Goal: Information Seeking & Learning: Learn about a topic

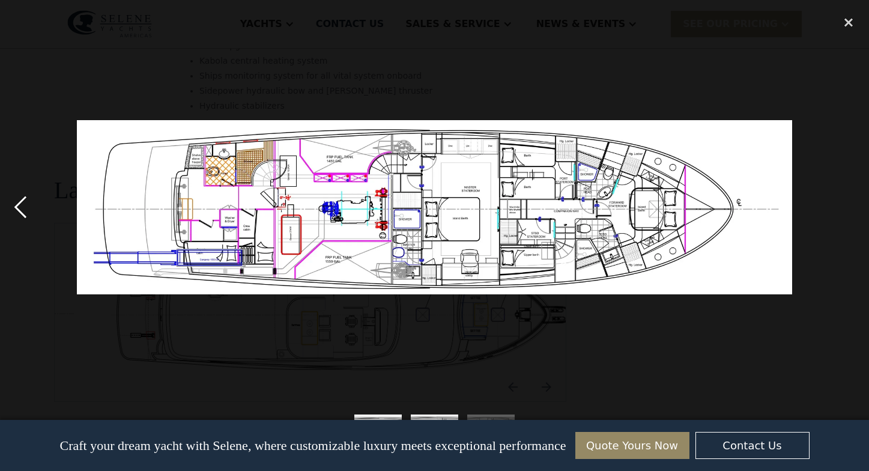
click at [16, 208] on div "previous image" at bounding box center [20, 208] width 41 height 396
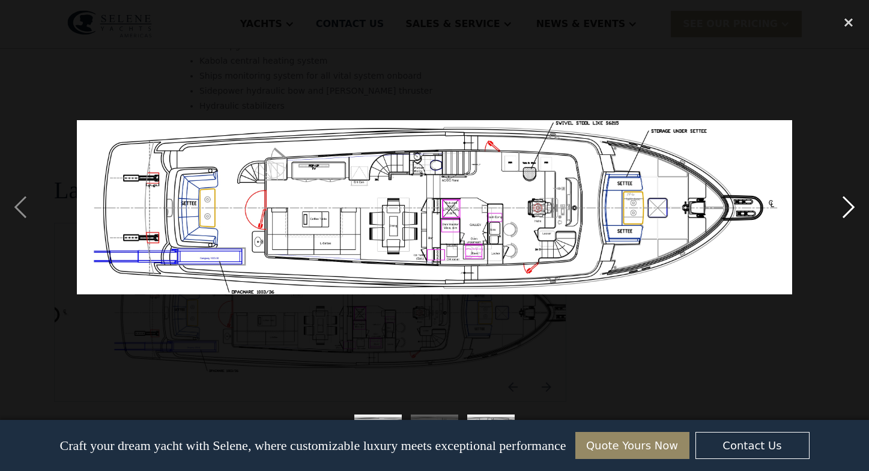
click at [840, 206] on div "next image" at bounding box center [848, 208] width 41 height 396
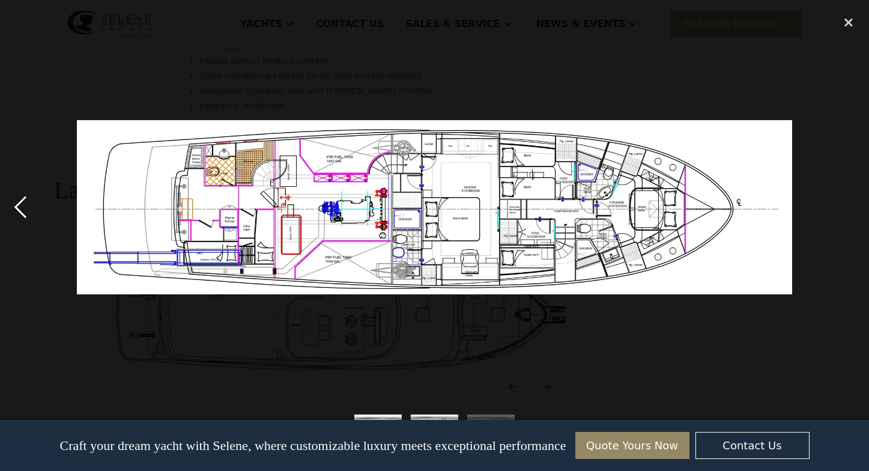
click at [22, 214] on div "previous image" at bounding box center [20, 208] width 41 height 396
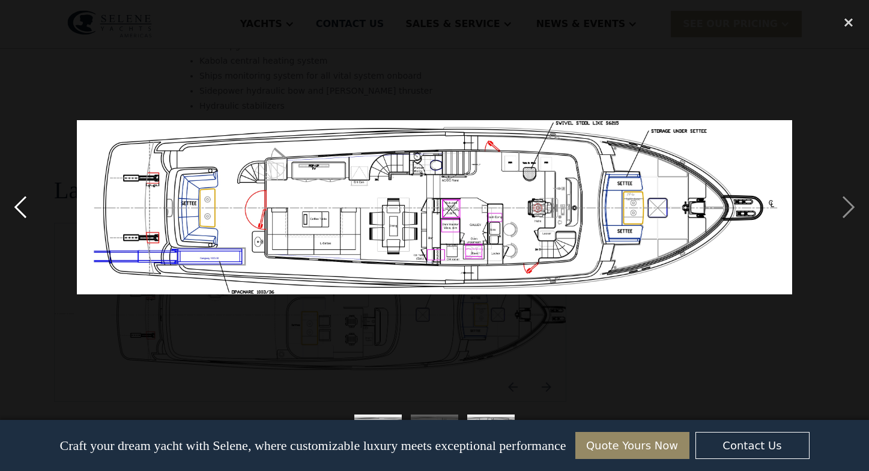
click at [22, 214] on div "previous image" at bounding box center [20, 208] width 41 height 396
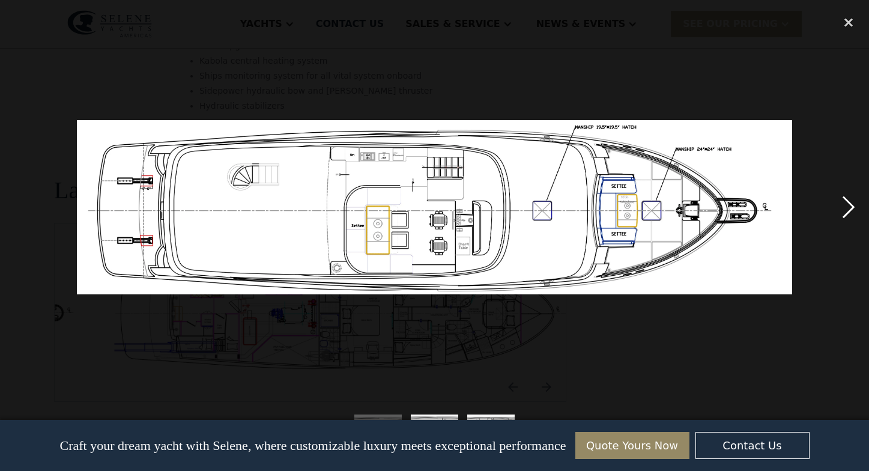
click at [845, 204] on div "next image" at bounding box center [848, 208] width 41 height 396
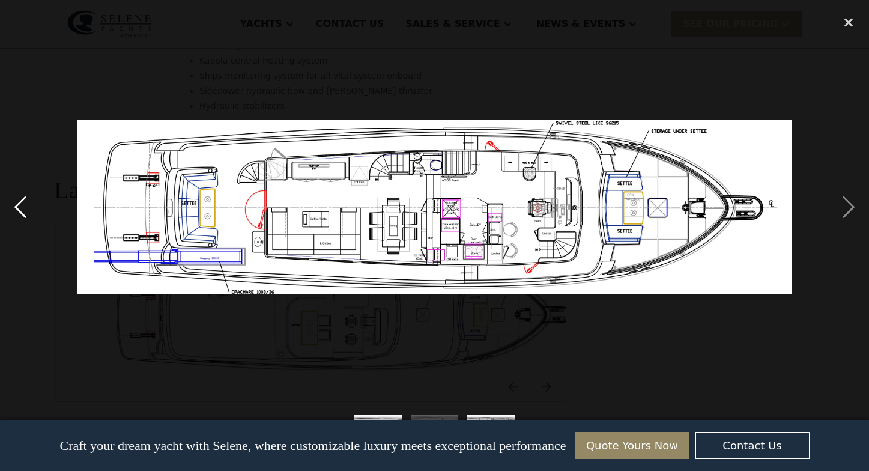
click at [23, 206] on div "previous image" at bounding box center [20, 208] width 41 height 396
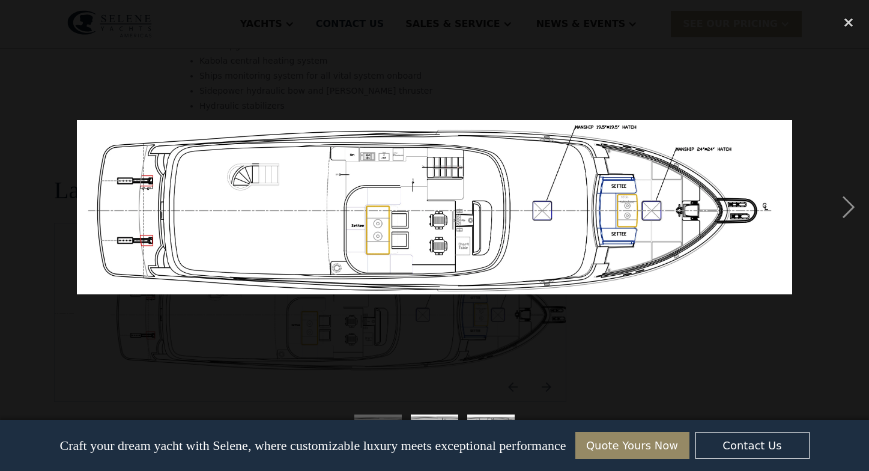
click at [23, 206] on div "previous image" at bounding box center [20, 208] width 41 height 396
click at [853, 22] on div "close lightbox" at bounding box center [848, 23] width 41 height 26
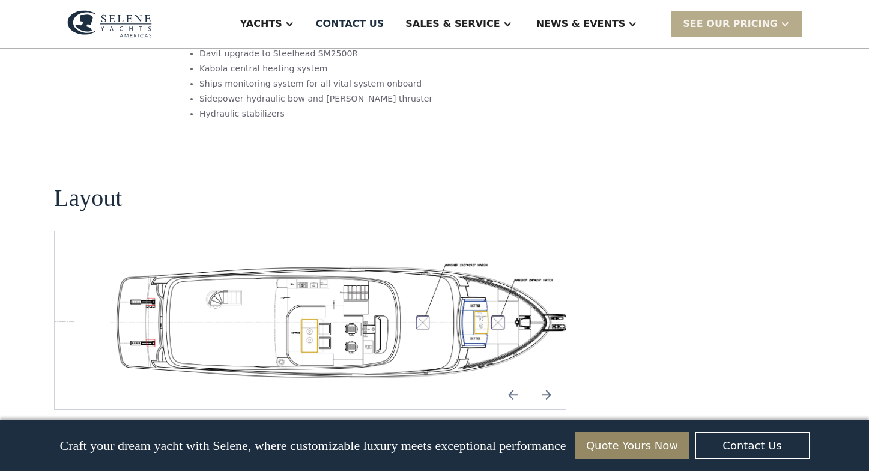
scroll to position [2054, 0]
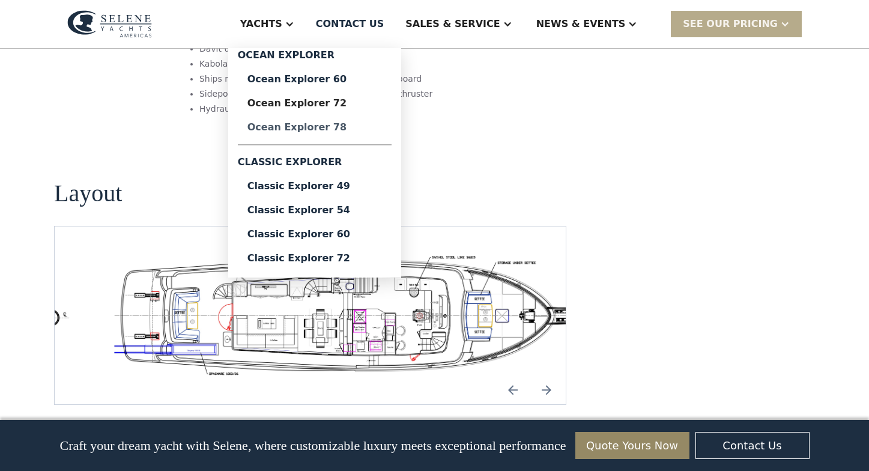
click at [321, 127] on div "Ocean Explorer 78" at bounding box center [314, 128] width 135 height 10
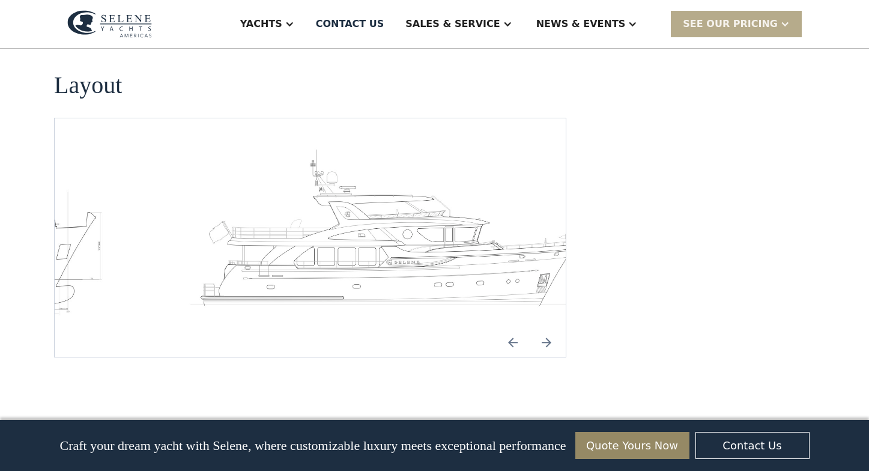
click at [475, 234] on img "open lightbox" at bounding box center [387, 232] width 492 height 170
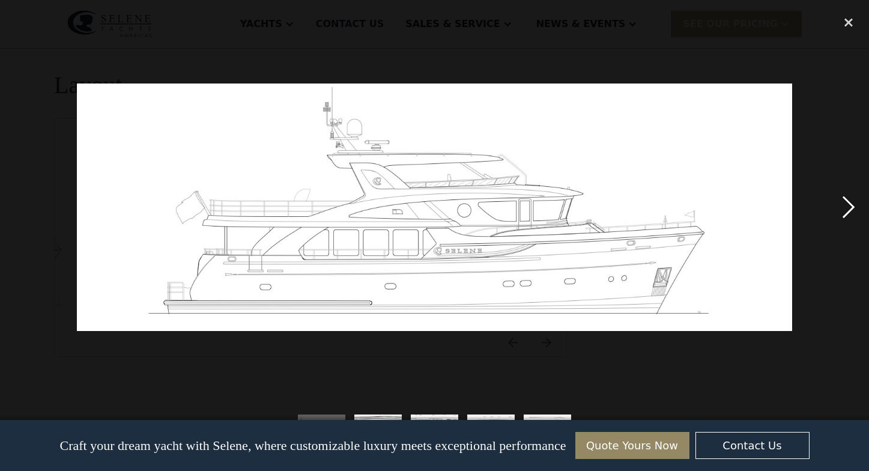
click at [849, 209] on div "next image" at bounding box center [848, 208] width 41 height 396
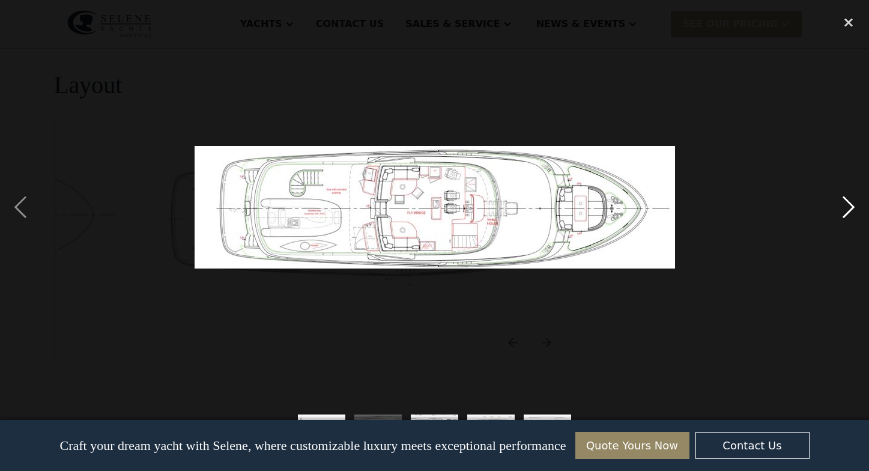
click at [849, 209] on div "next image" at bounding box center [848, 208] width 41 height 396
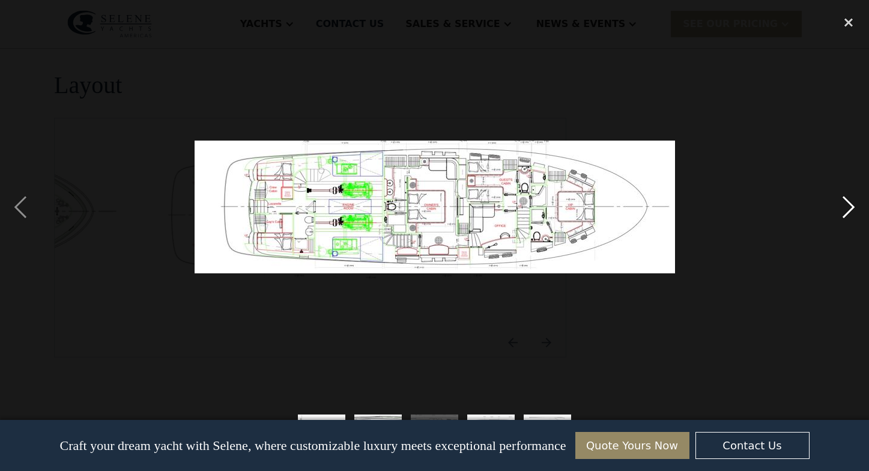
click at [849, 200] on div "next image" at bounding box center [848, 208] width 41 height 396
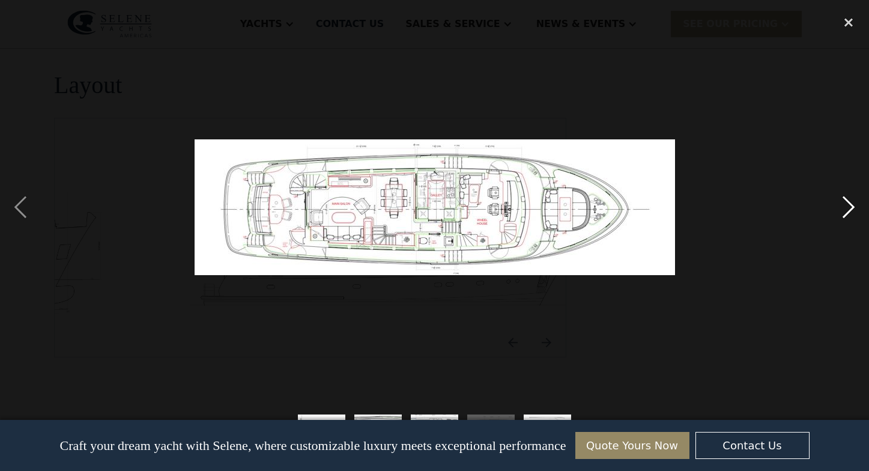
click at [848, 205] on div "next image" at bounding box center [848, 208] width 41 height 396
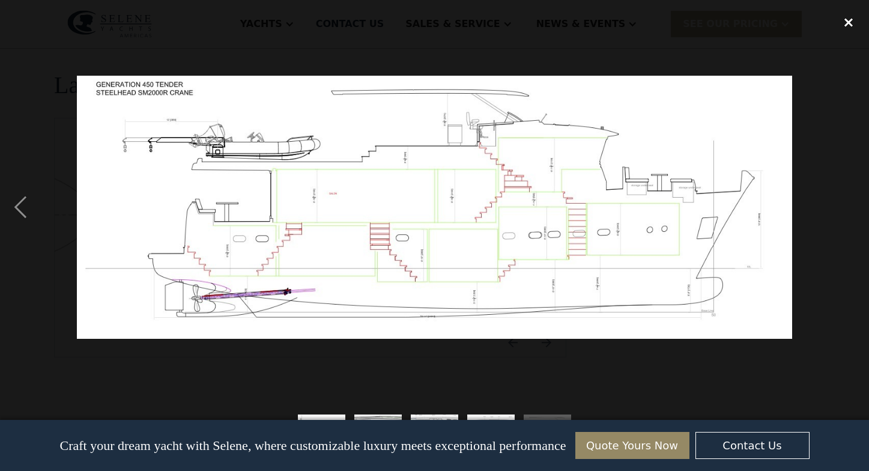
click at [851, 22] on div "close lightbox" at bounding box center [848, 23] width 41 height 26
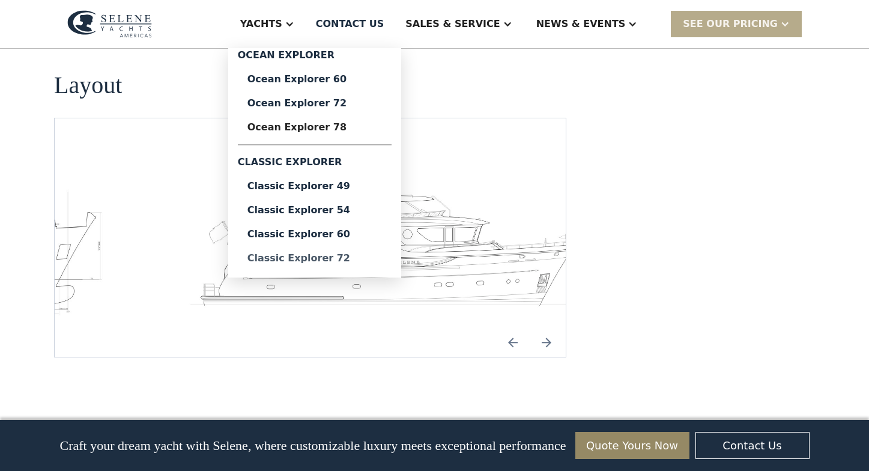
click at [315, 255] on div "Classic Explorer 72" at bounding box center [314, 258] width 135 height 10
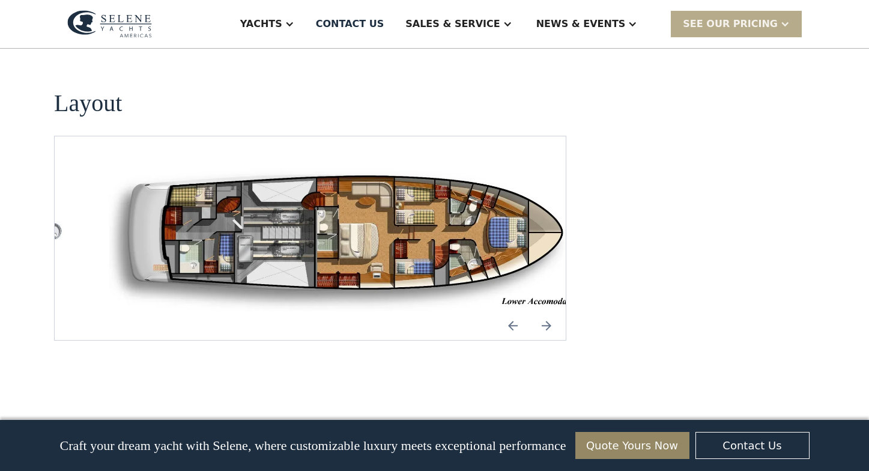
scroll to position [1610, 0]
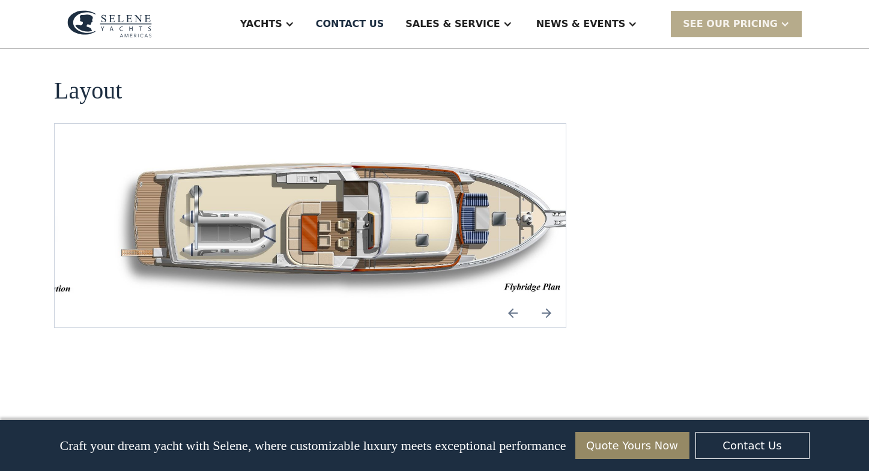
click at [505, 234] on img "open lightbox" at bounding box center [349, 226] width 492 height 146
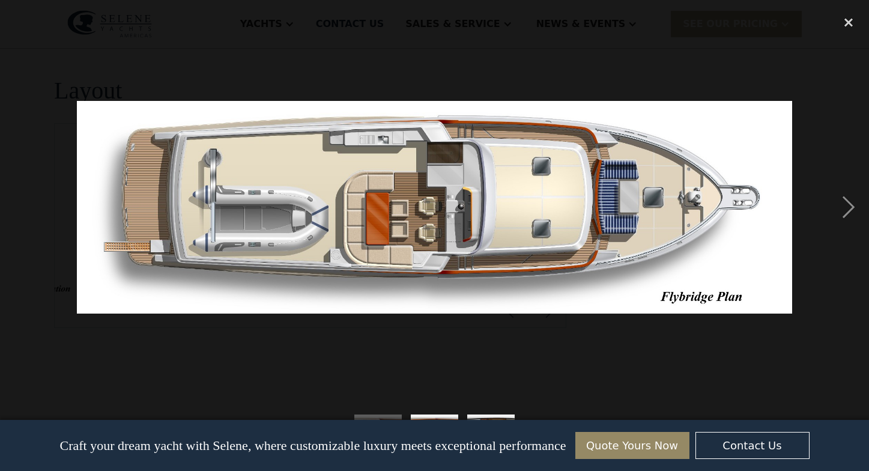
click at [55, 205] on div at bounding box center [434, 208] width 869 height 396
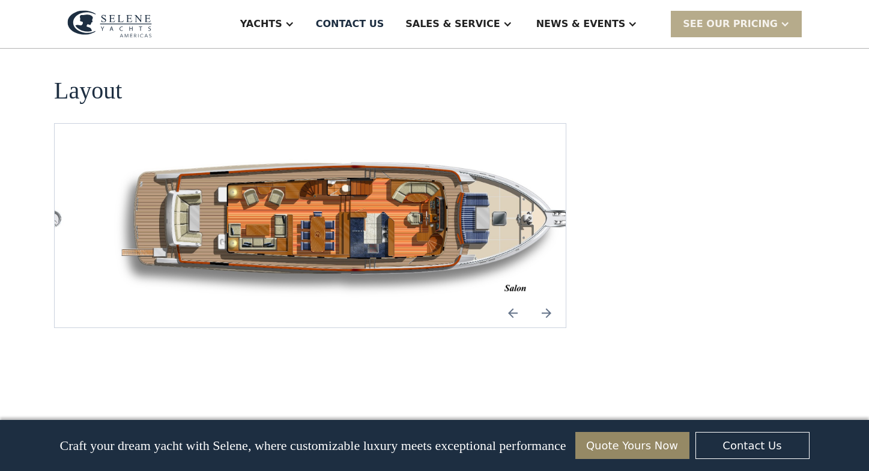
click at [267, 207] on img "open lightbox" at bounding box center [349, 226] width 492 height 146
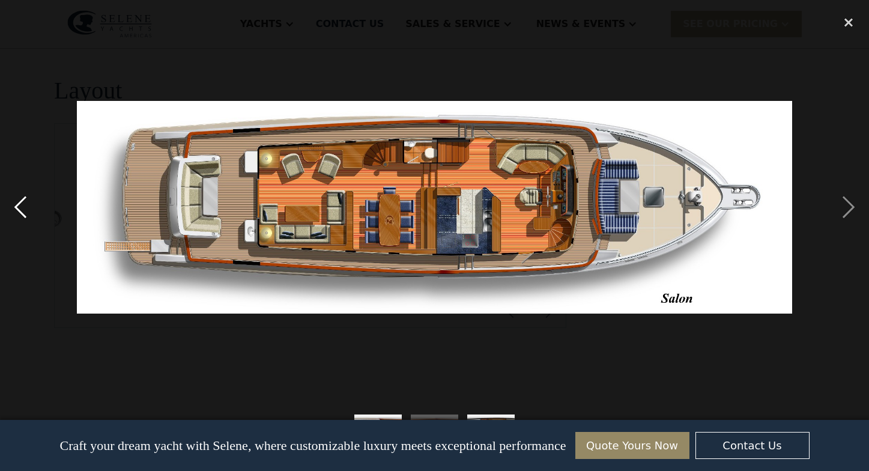
click at [28, 211] on div "previous image" at bounding box center [20, 208] width 41 height 396
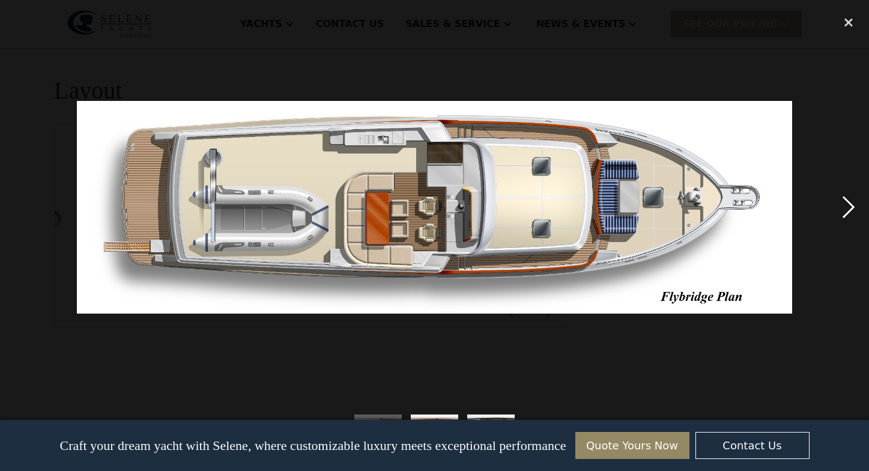
click at [850, 202] on div "next image" at bounding box center [848, 208] width 41 height 396
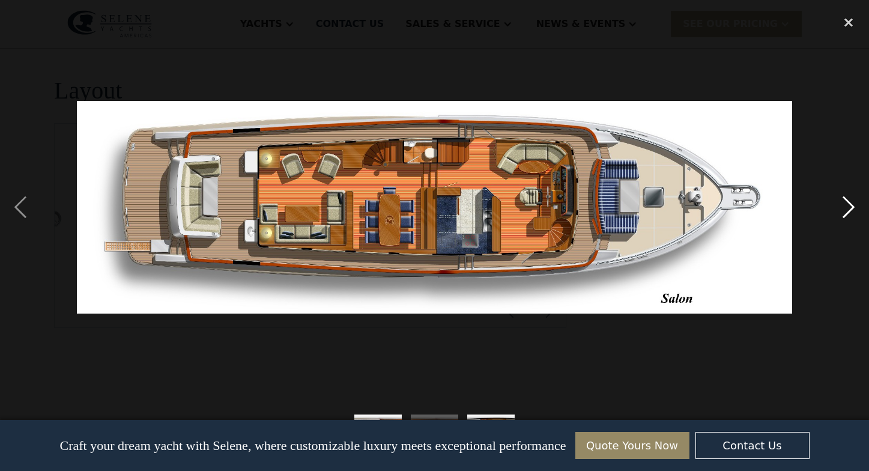
click at [847, 204] on div "next image" at bounding box center [848, 208] width 41 height 396
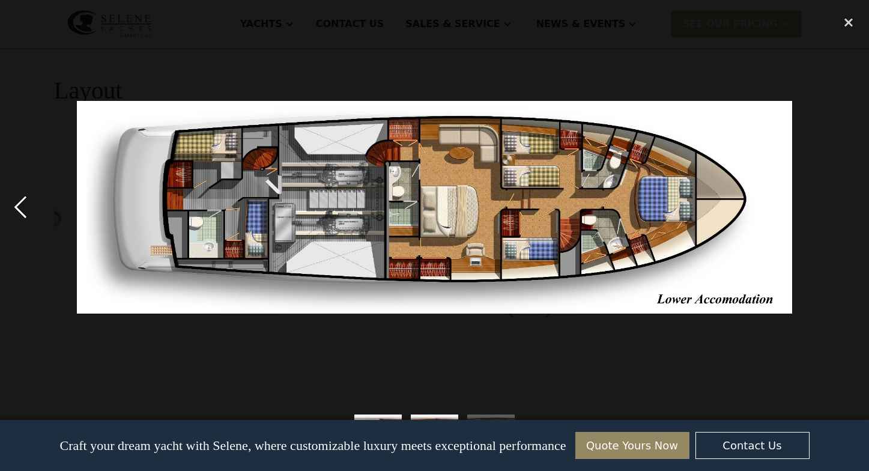
click at [35, 210] on div "previous image" at bounding box center [20, 208] width 41 height 396
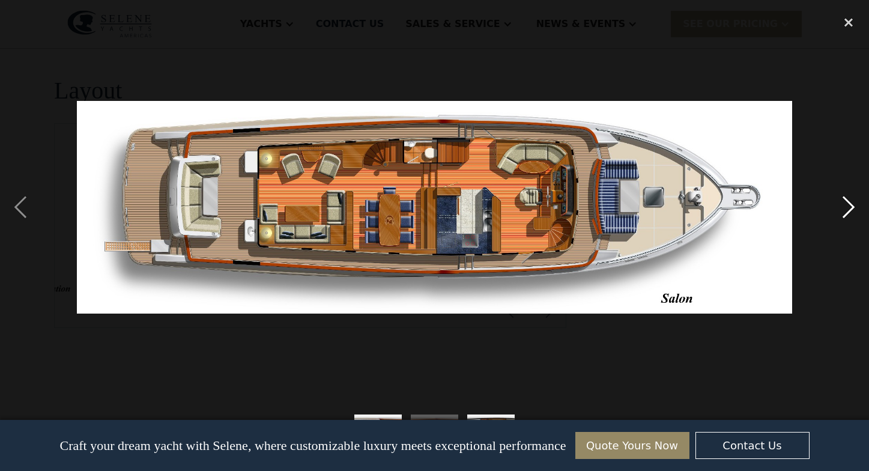
click at [839, 206] on div "next image" at bounding box center [848, 208] width 41 height 396
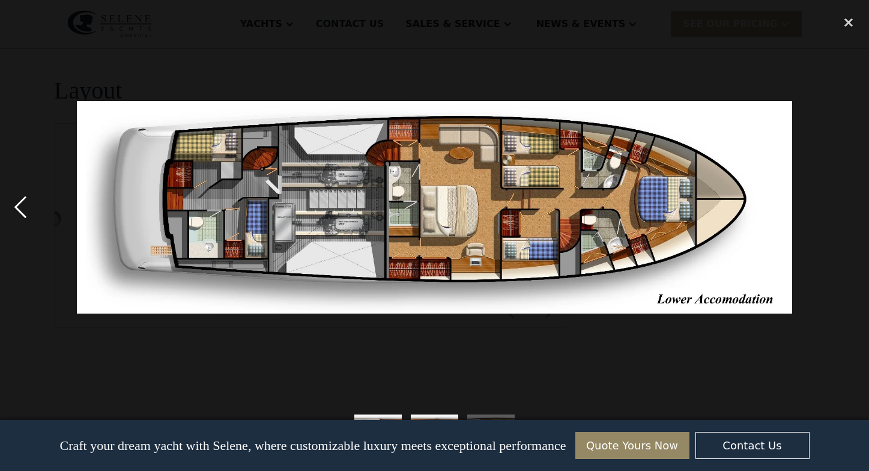
click at [20, 213] on div "previous image" at bounding box center [20, 208] width 41 height 396
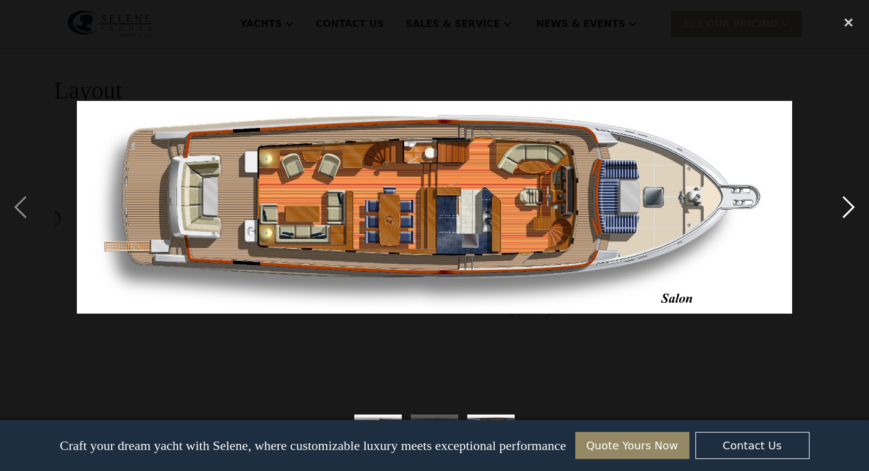
click at [853, 208] on div "next image" at bounding box center [848, 208] width 41 height 396
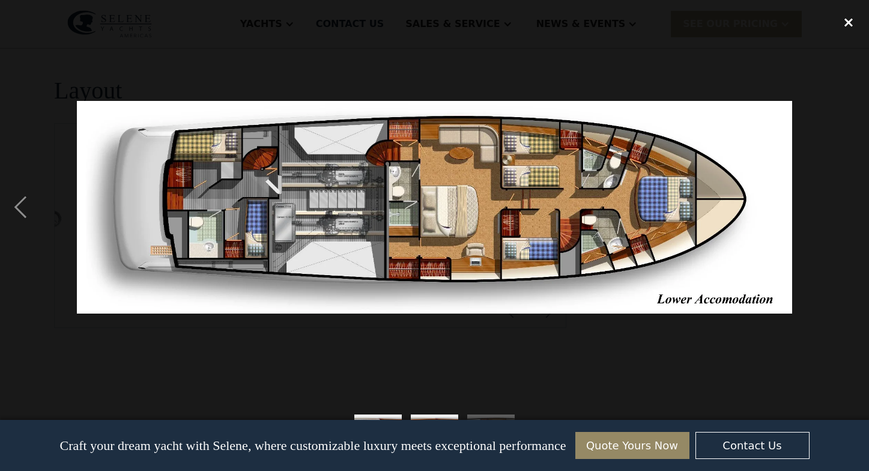
click at [849, 25] on div "close lightbox" at bounding box center [848, 23] width 41 height 26
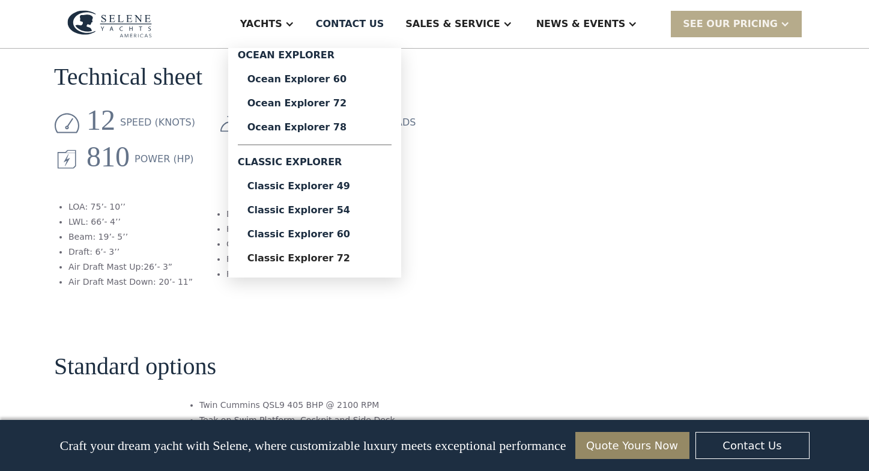
scroll to position [1027, 0]
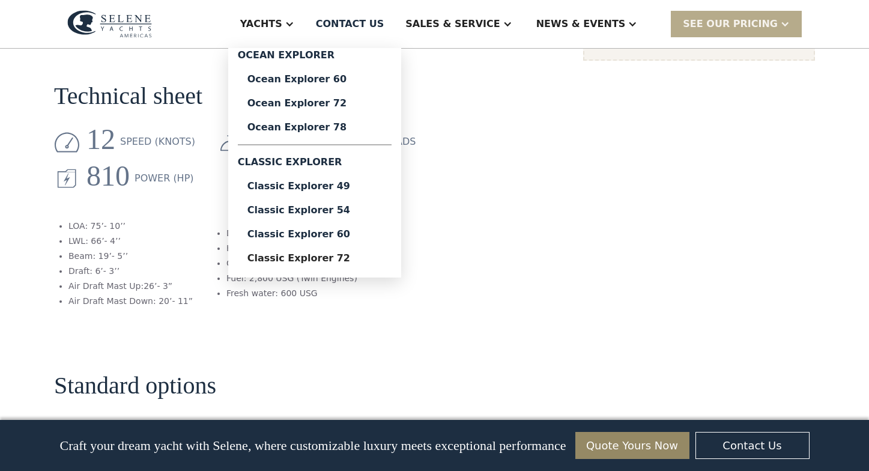
click at [282, 20] on div "Yachts" at bounding box center [261, 24] width 42 height 14
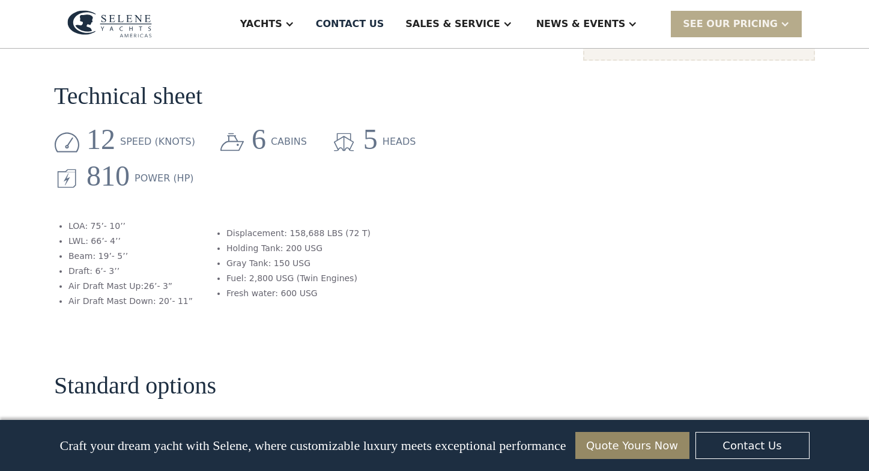
click at [282, 23] on div "Yachts" at bounding box center [261, 24] width 42 height 14
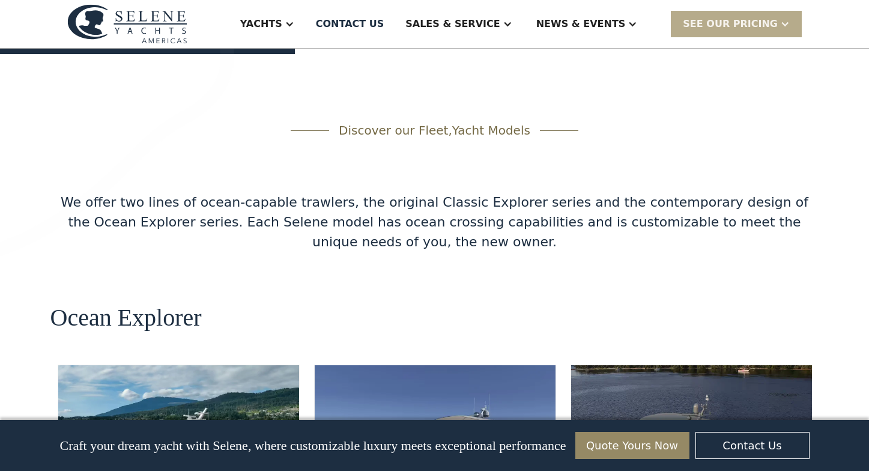
scroll to position [1920, 0]
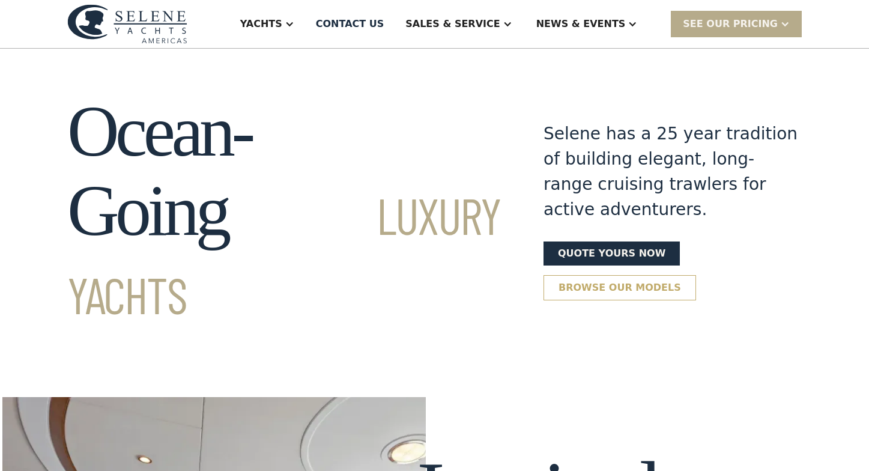
click at [544, 275] on link "Browse our models" at bounding box center [620, 287] width 153 height 25
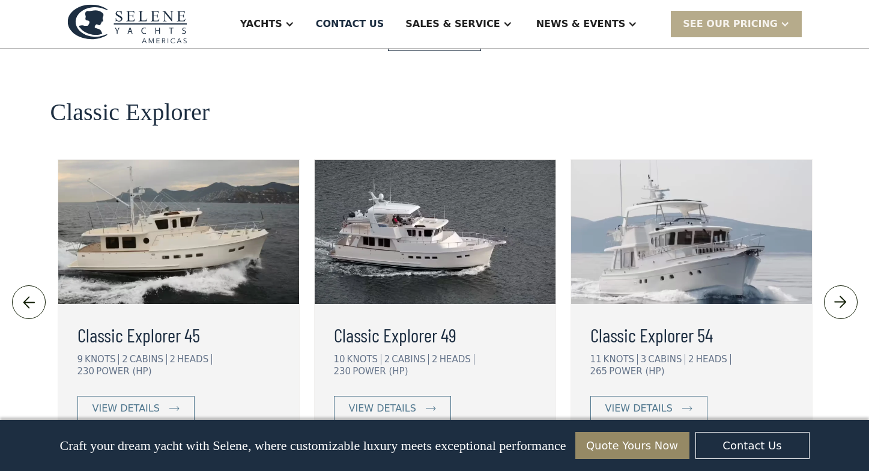
scroll to position [2610, 0]
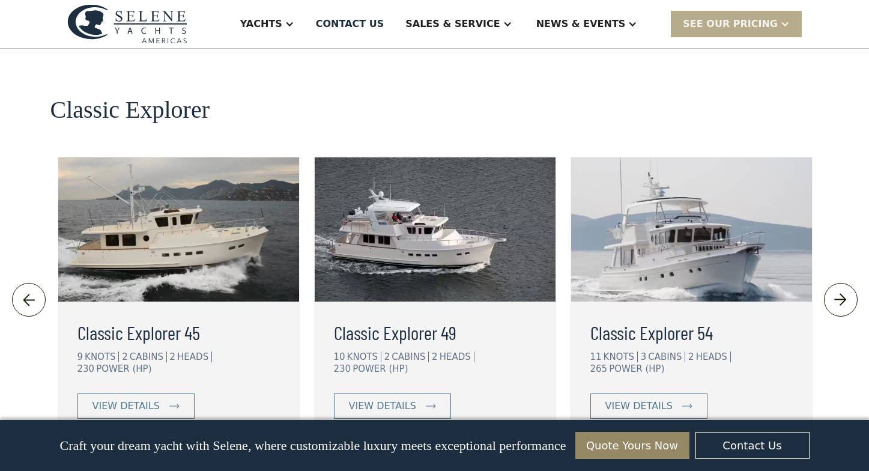
click at [847, 290] on img at bounding box center [841, 299] width 20 height 19
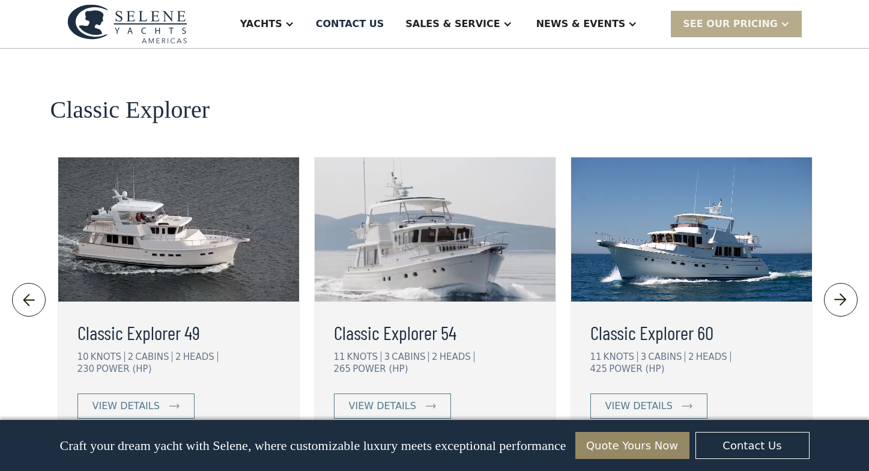
click at [847, 290] on img at bounding box center [841, 299] width 20 height 19
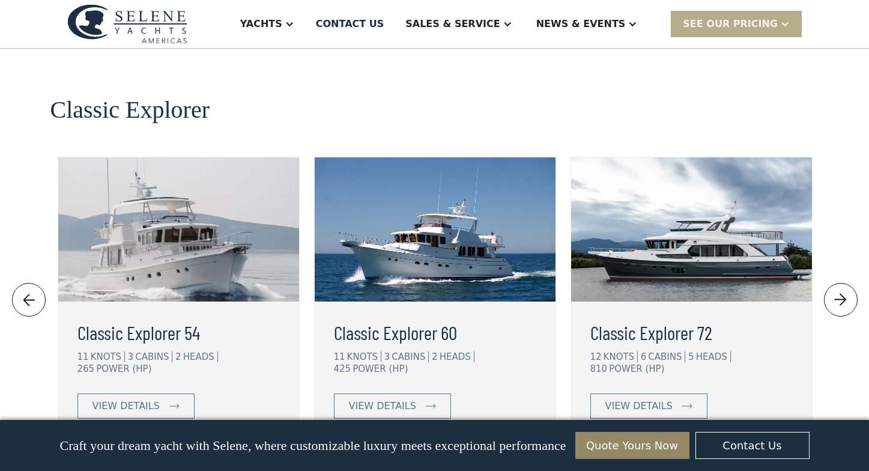
click at [847, 290] on img at bounding box center [841, 299] width 20 height 19
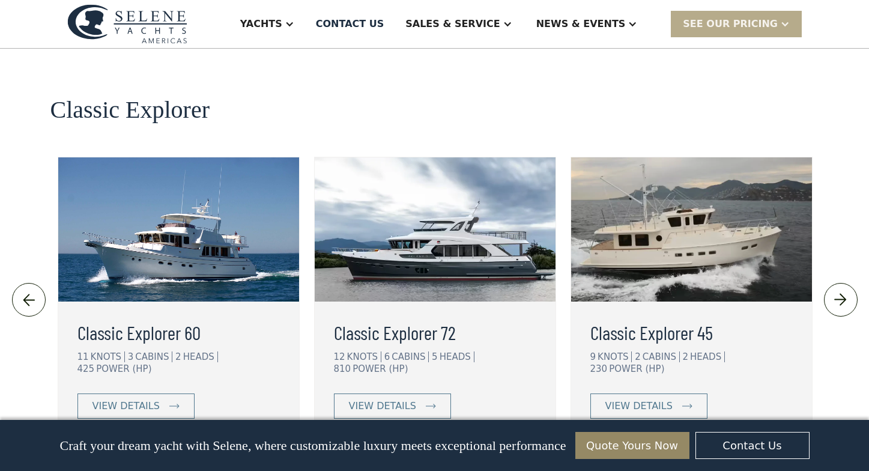
click at [34, 290] on img at bounding box center [29, 299] width 20 height 19
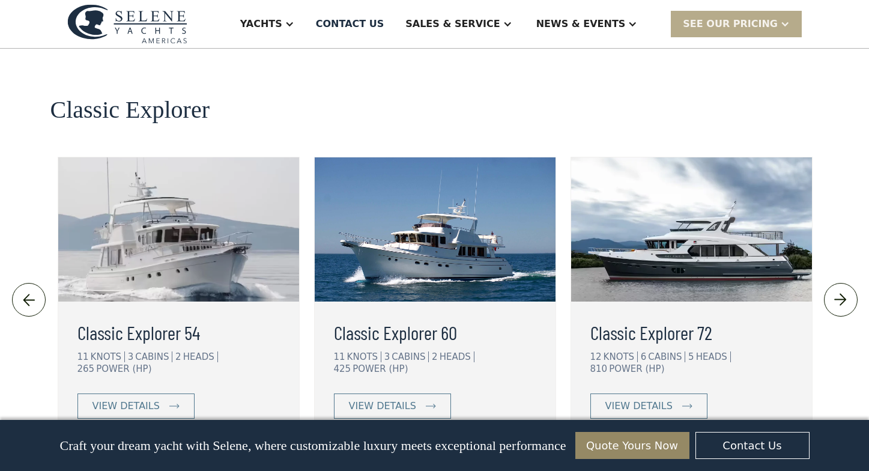
click at [34, 290] on img at bounding box center [29, 299] width 20 height 19
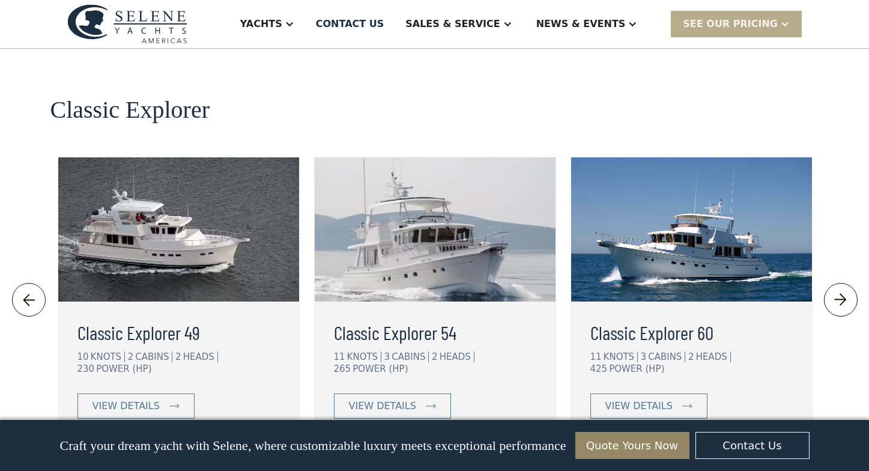
click at [34, 290] on img at bounding box center [29, 299] width 20 height 19
